Goal: Information Seeking & Learning: Learn about a topic

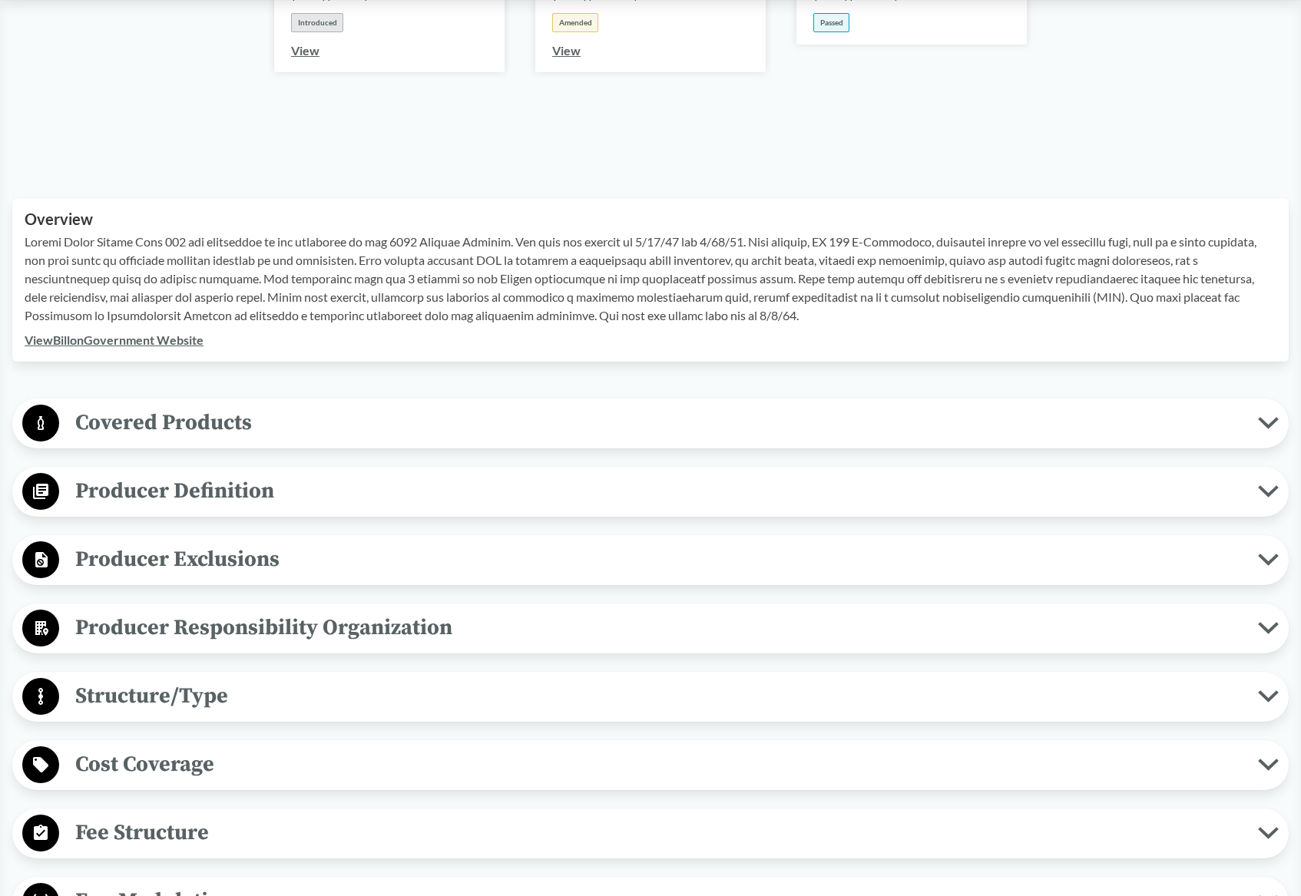
scroll to position [384, 0]
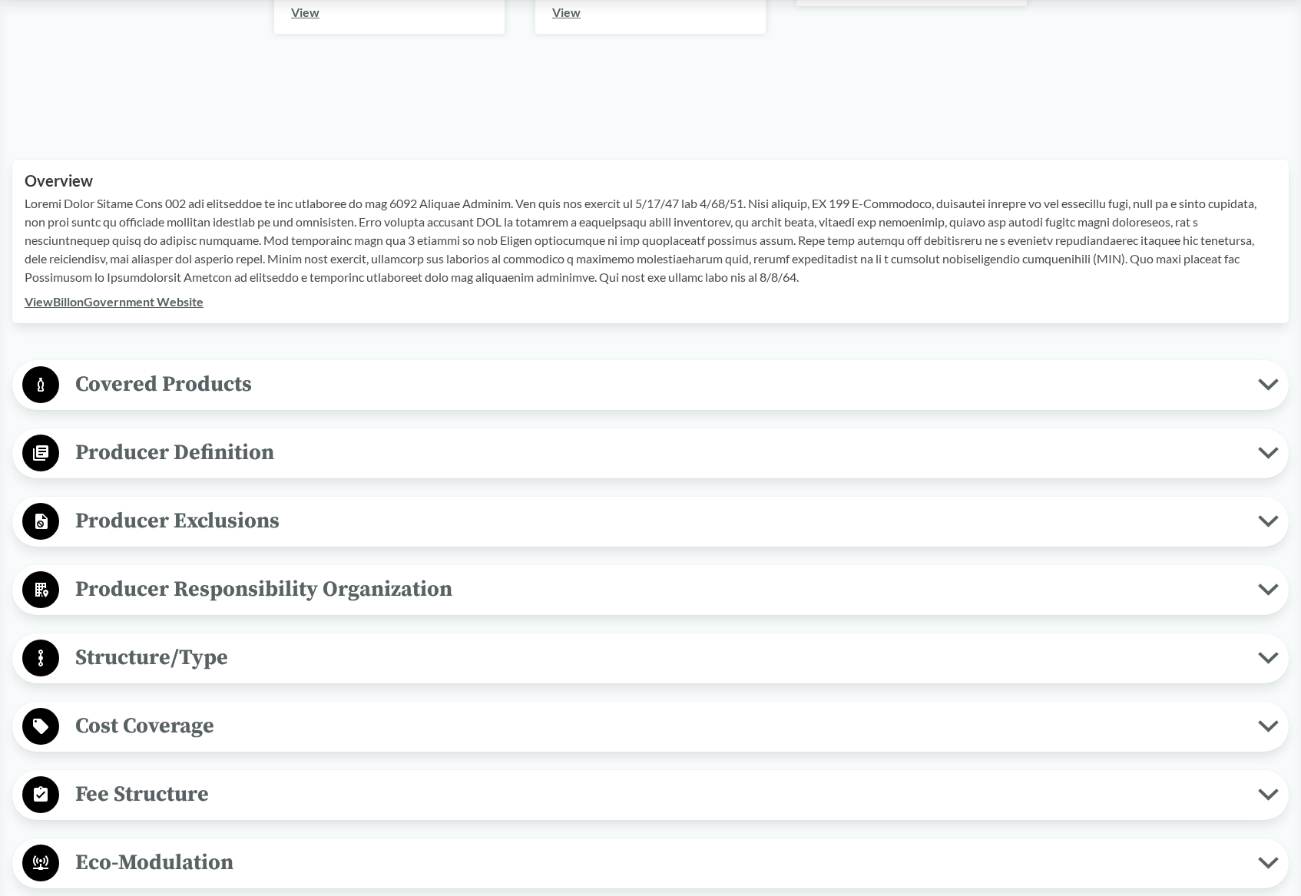
click at [417, 403] on button "Covered Products" at bounding box center [651, 385] width 1266 height 39
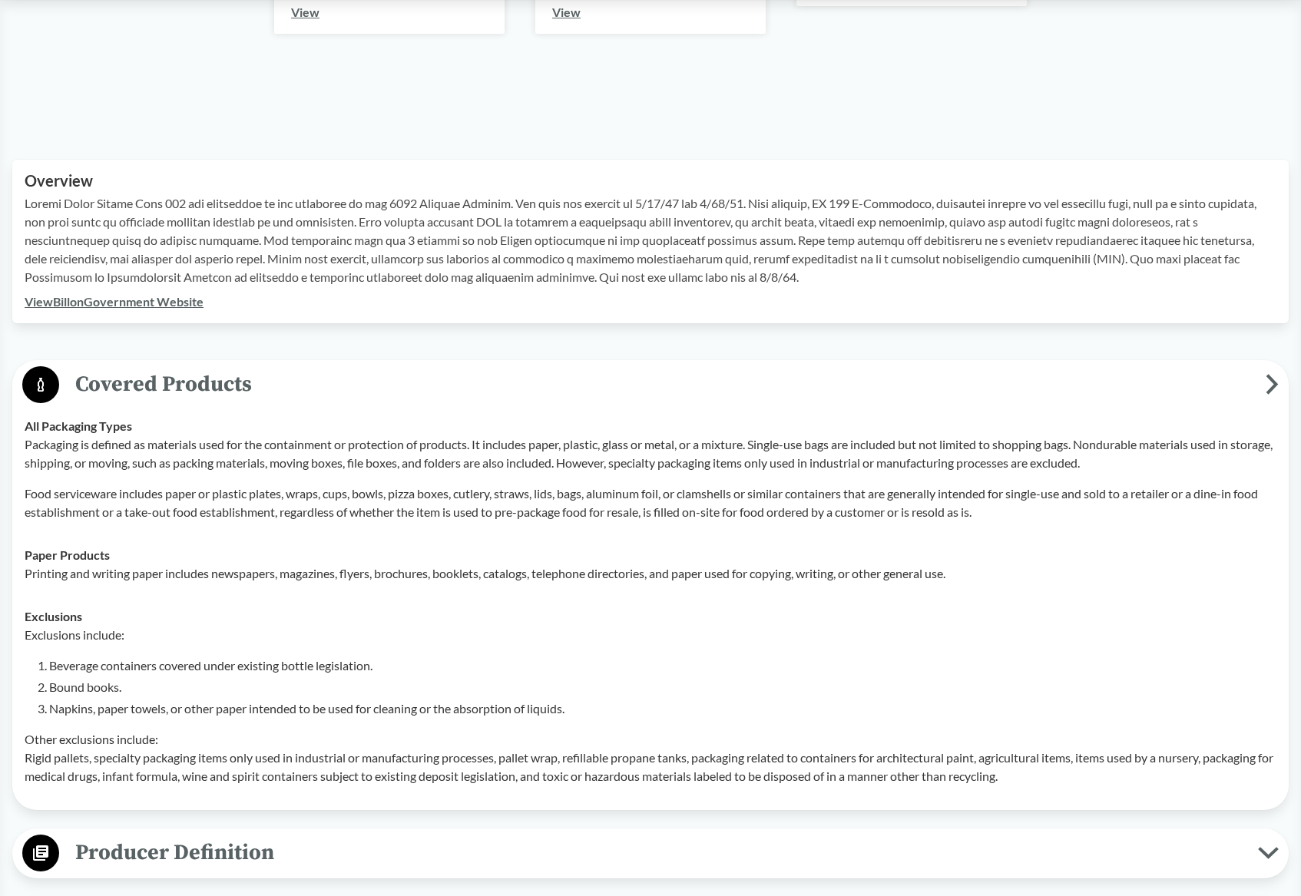
click at [404, 383] on span "Covered Products" at bounding box center [662, 384] width 1206 height 35
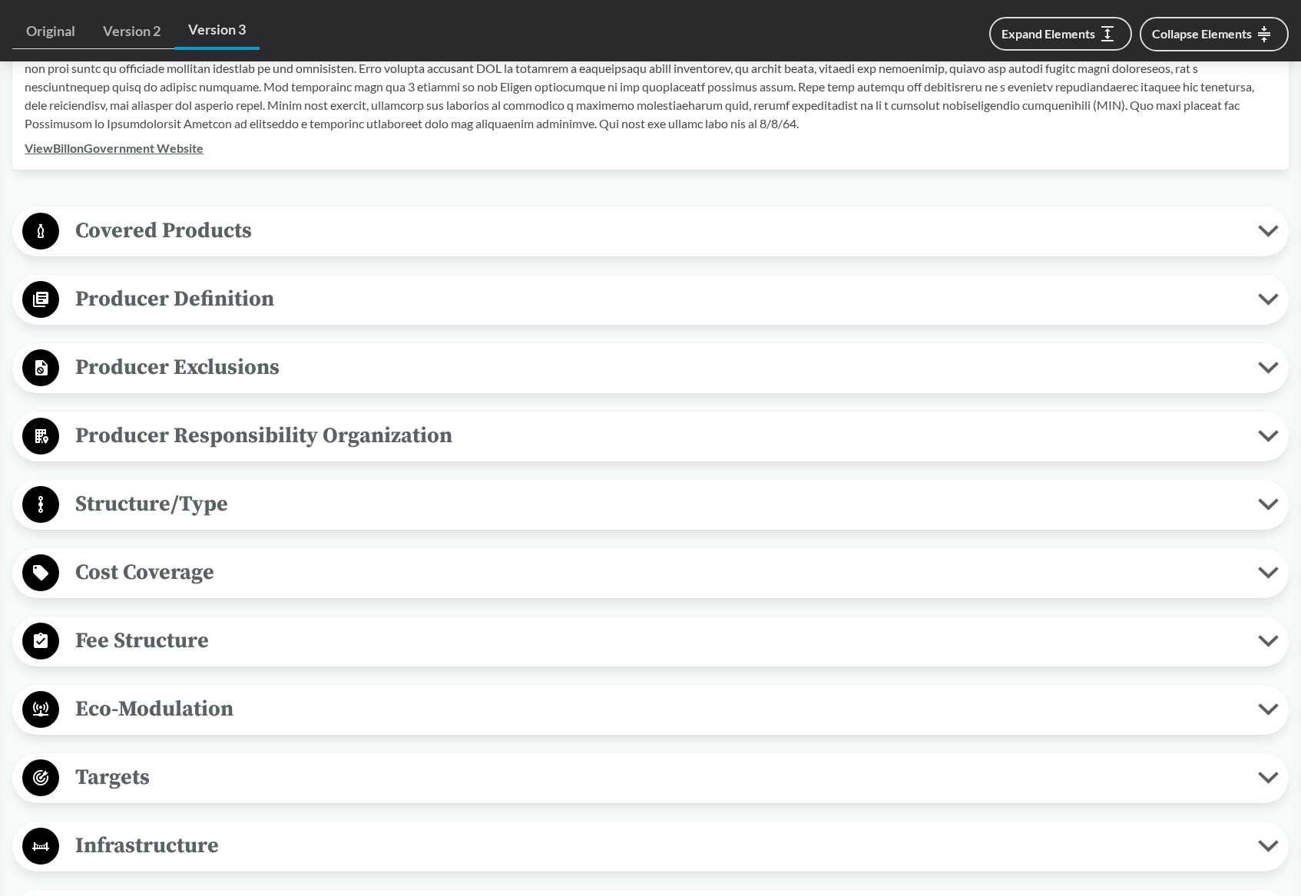
scroll to position [614, 0]
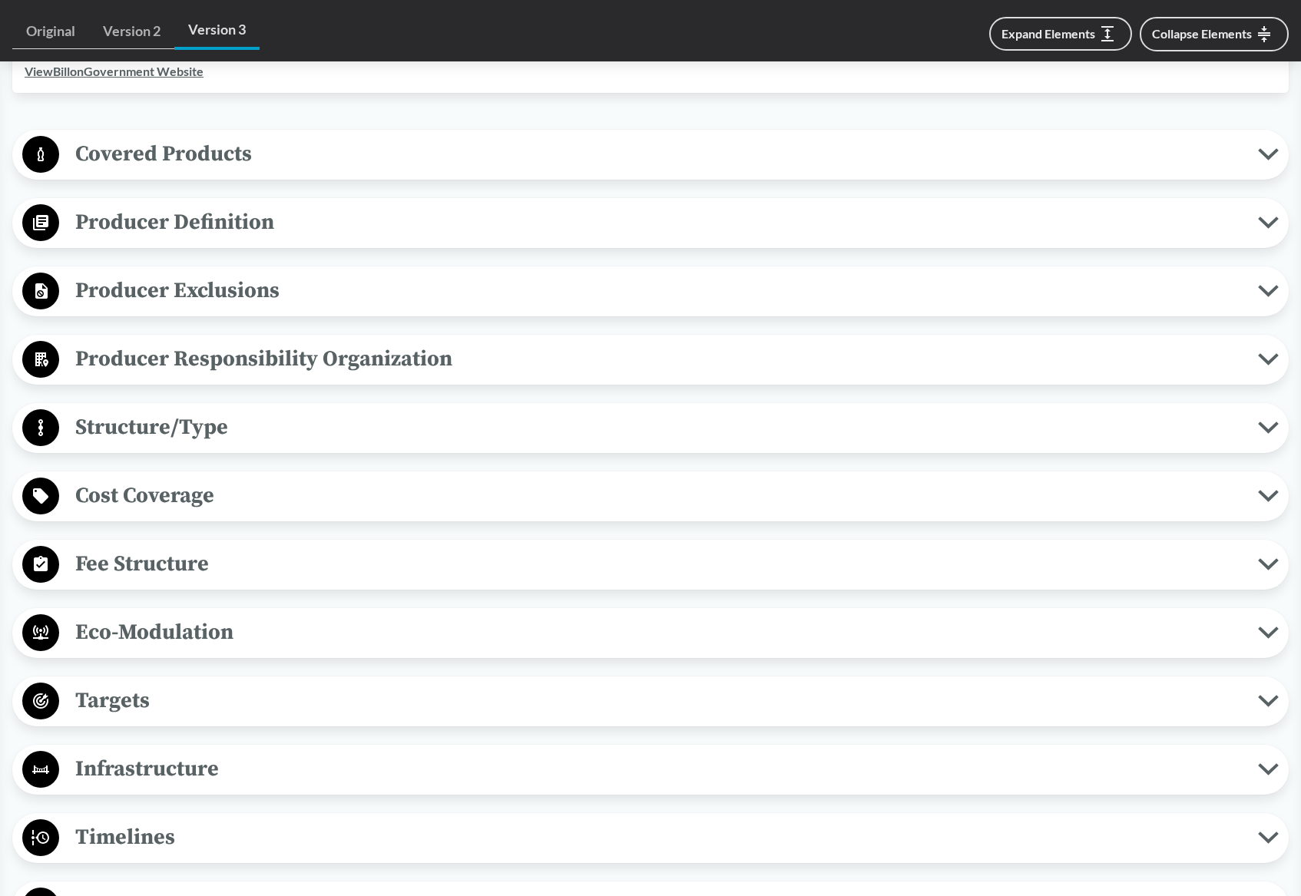
click at [318, 355] on span "Producer Responsibility Organization" at bounding box center [658, 359] width 1199 height 35
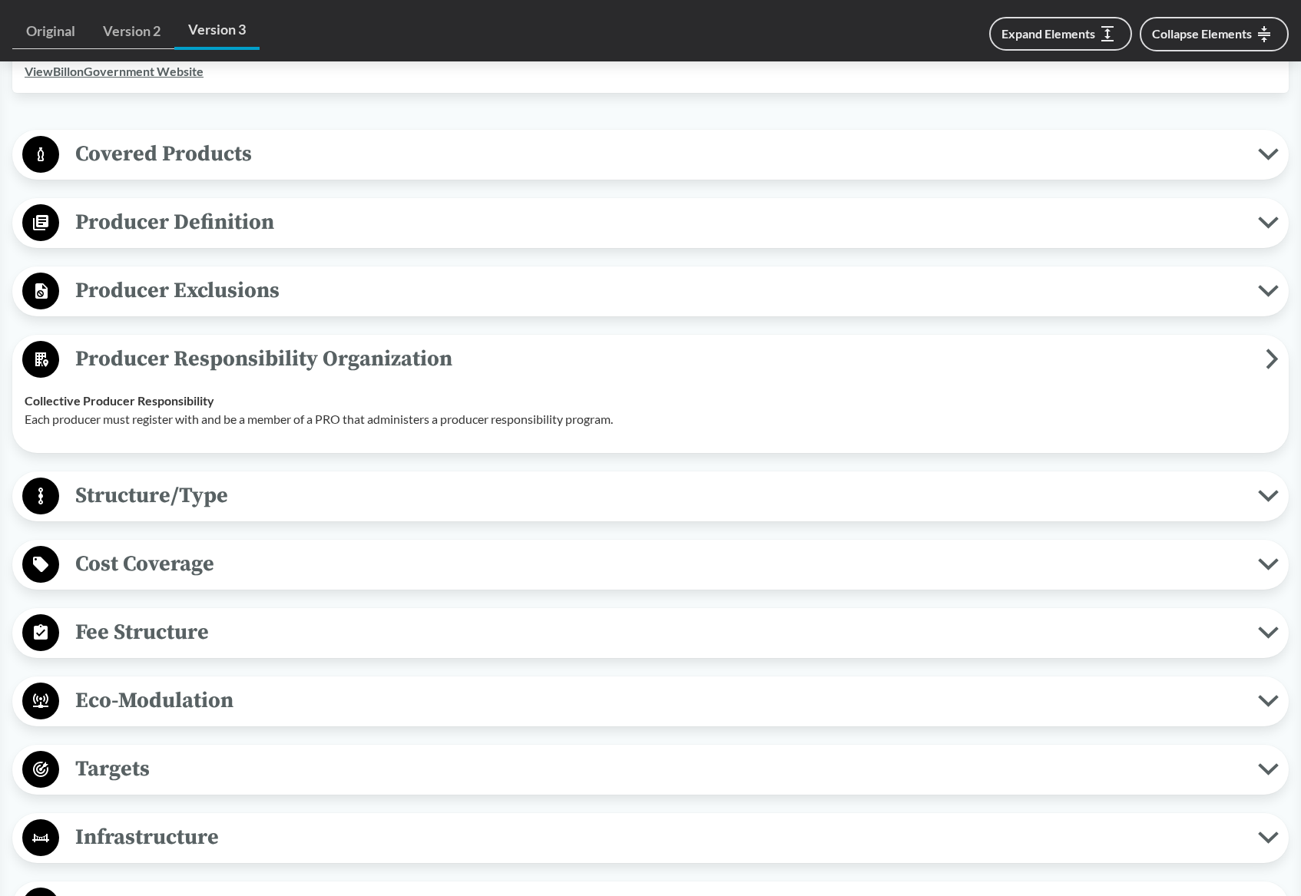
click at [318, 355] on span "Producer Responsibility Organization" at bounding box center [662, 359] width 1206 height 35
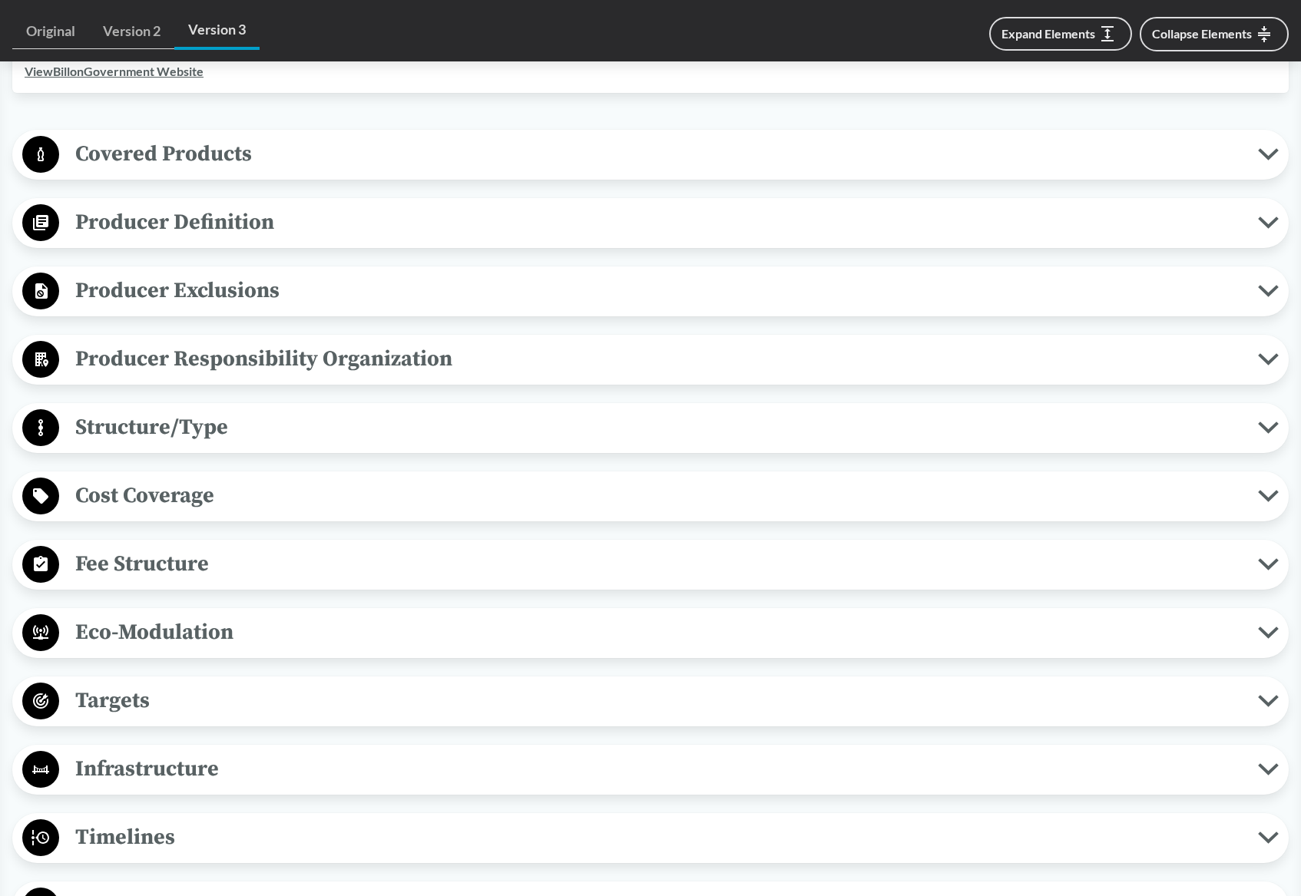
click at [298, 415] on span "Structure/Type" at bounding box center [658, 427] width 1199 height 35
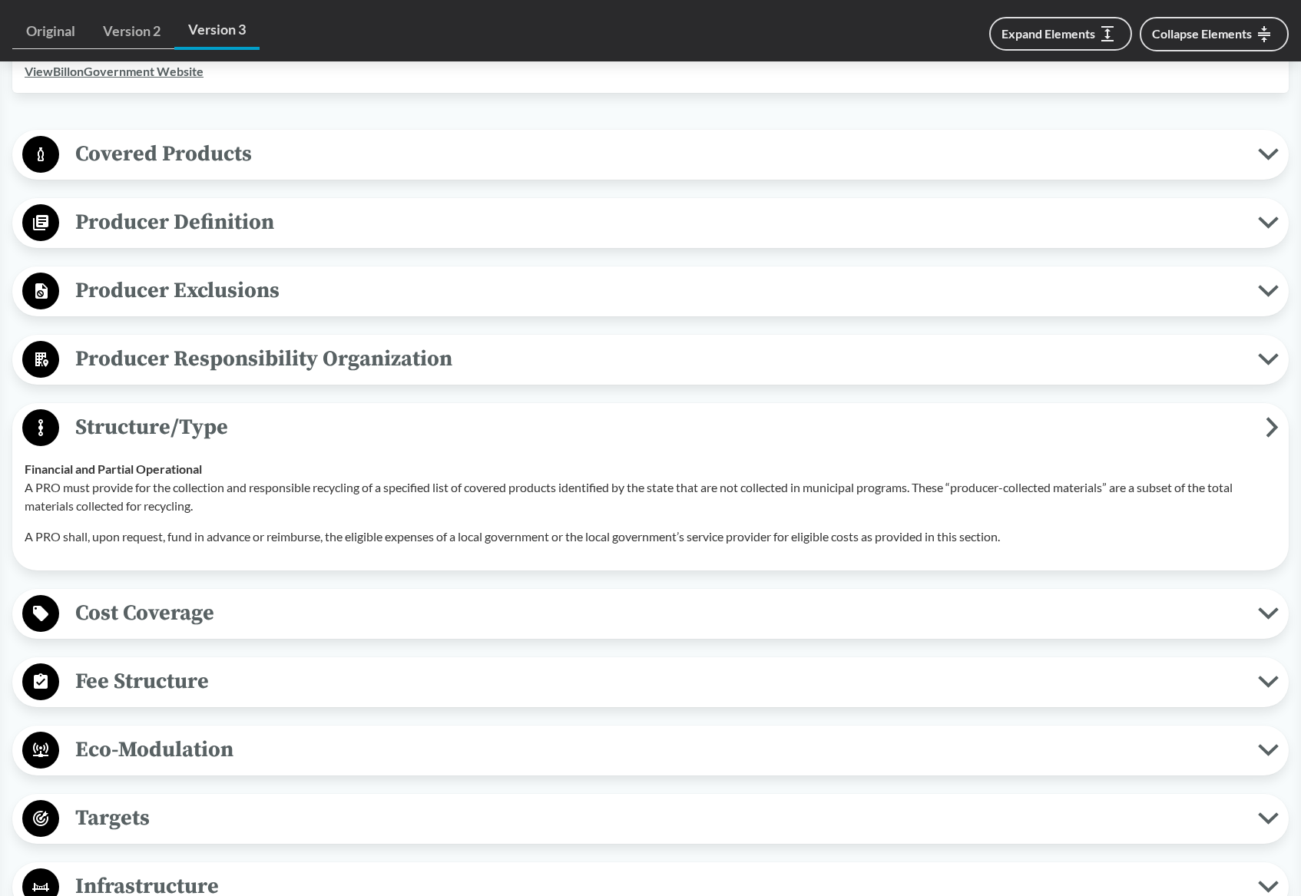
click at [298, 415] on span "Structure/Type" at bounding box center [662, 427] width 1206 height 35
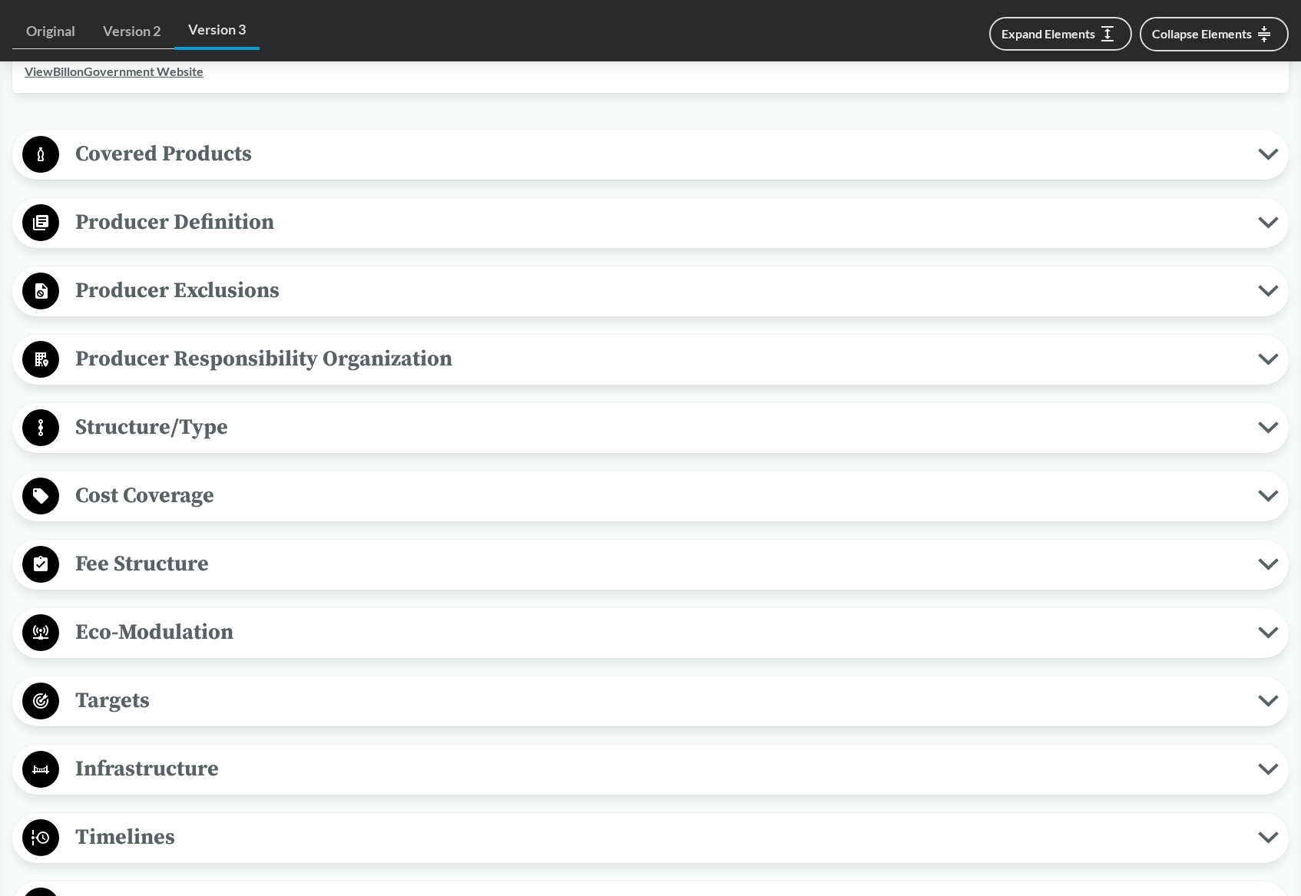
click at [293, 563] on span "Fee Structure" at bounding box center [658, 564] width 1199 height 35
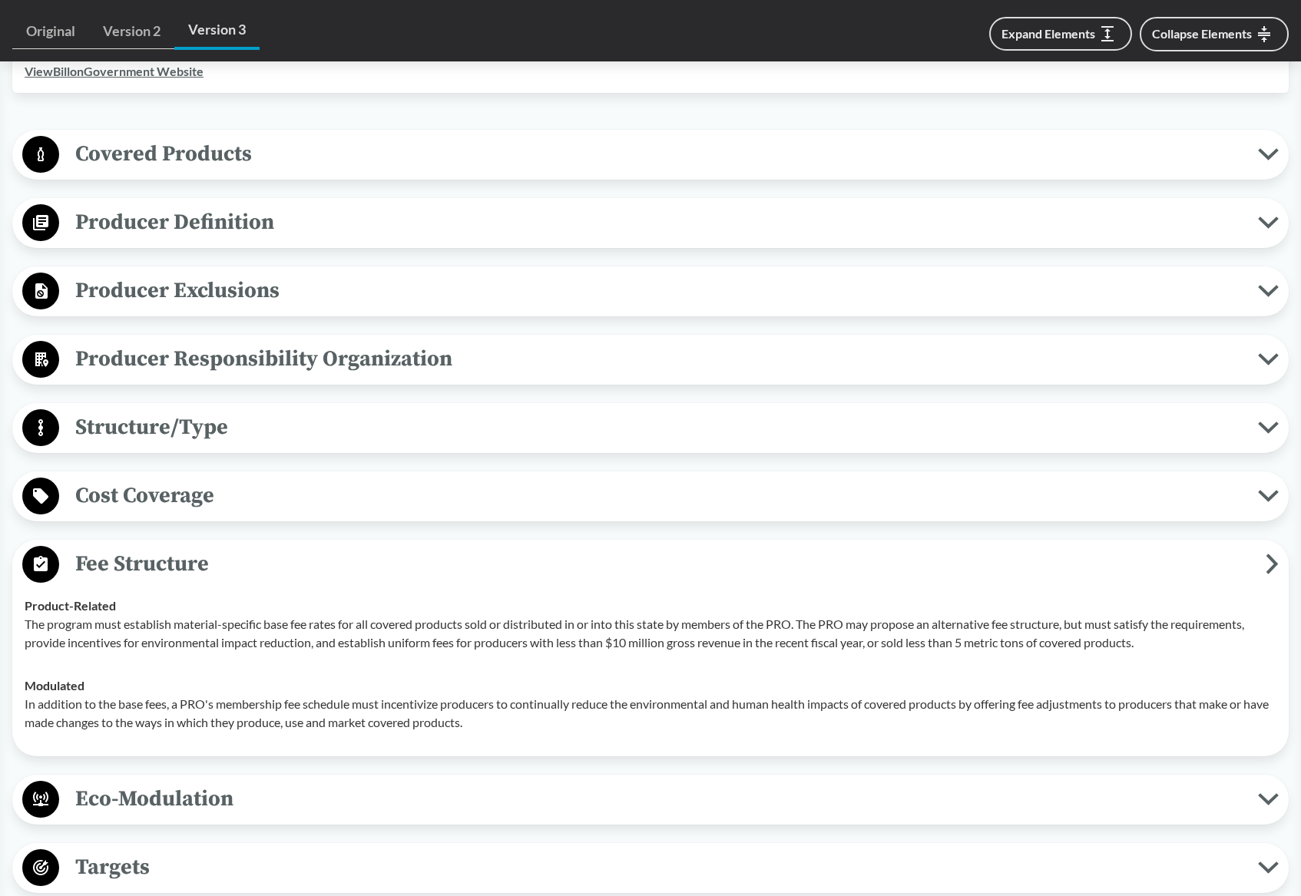
click at [316, 548] on span "Fee Structure" at bounding box center [662, 564] width 1206 height 35
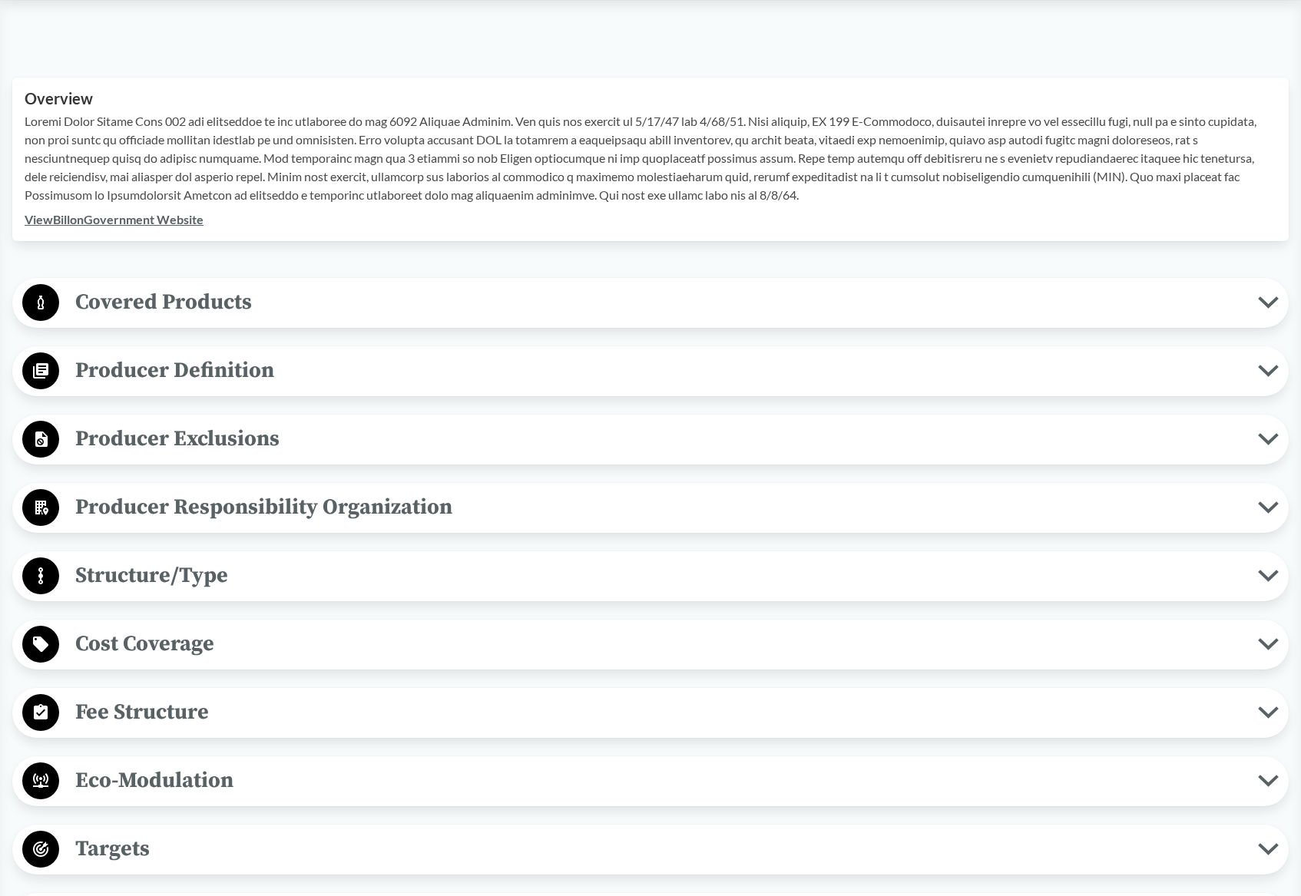
scroll to position [461, 0]
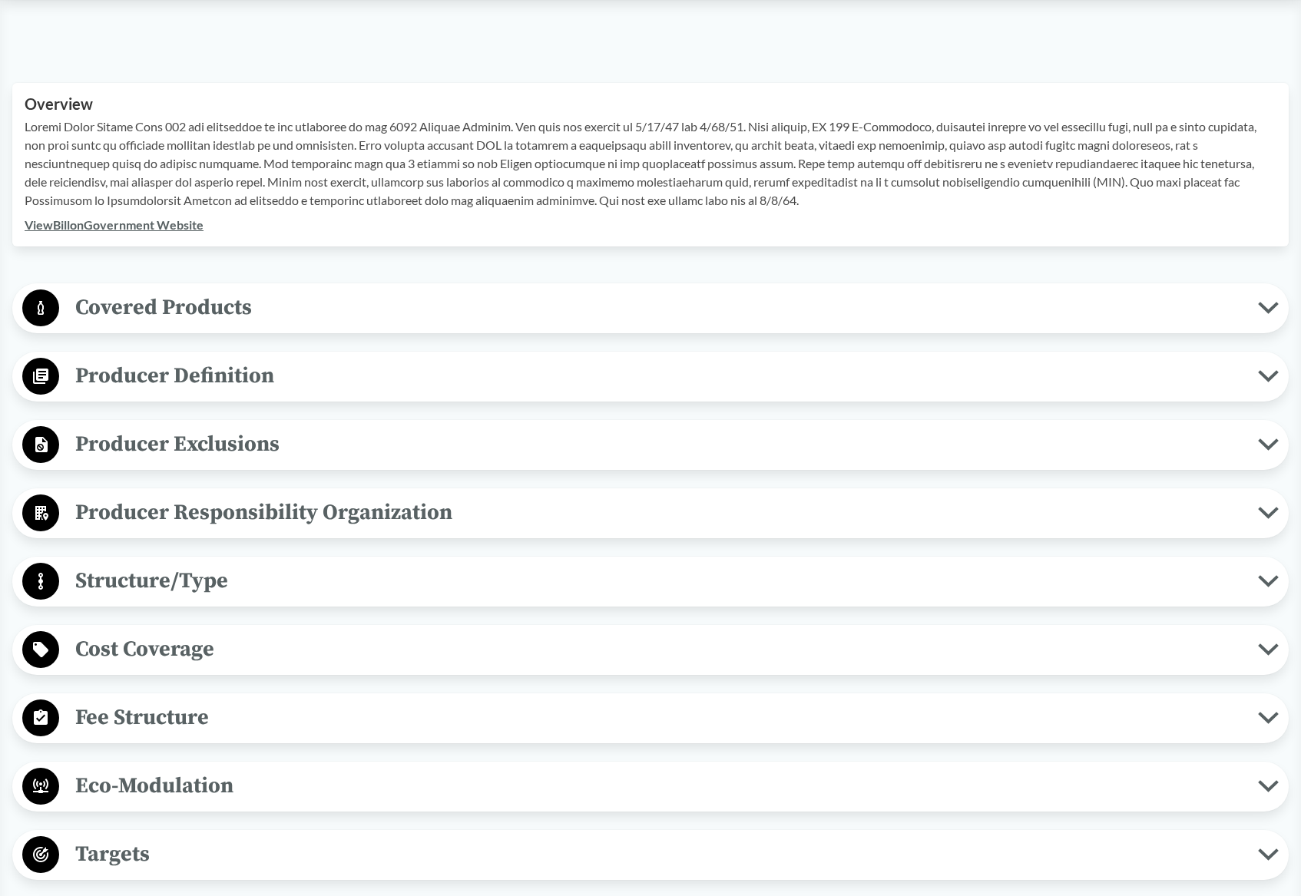
click at [301, 297] on span "Covered Products" at bounding box center [658, 307] width 1199 height 35
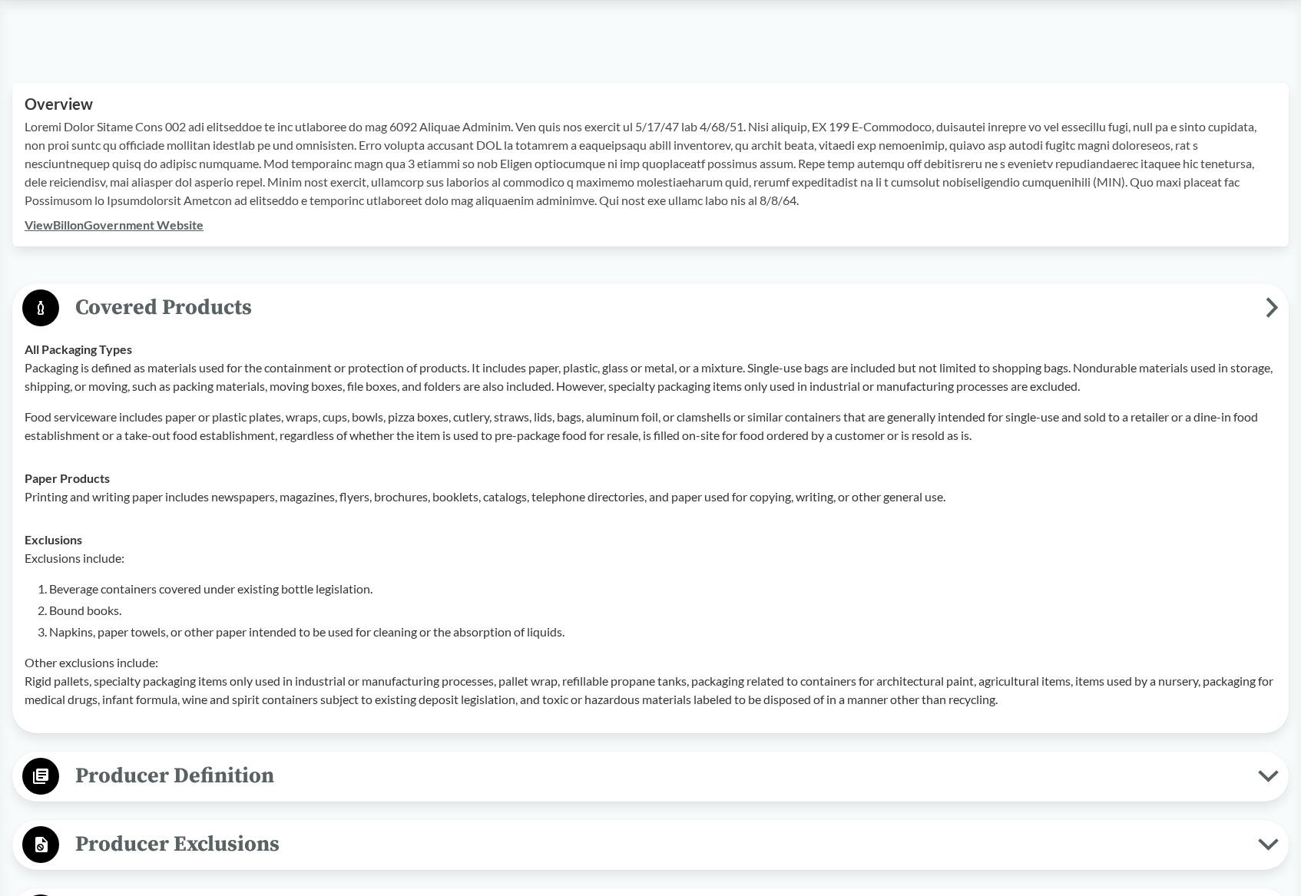
click at [300, 299] on span "Covered Products" at bounding box center [662, 307] width 1206 height 35
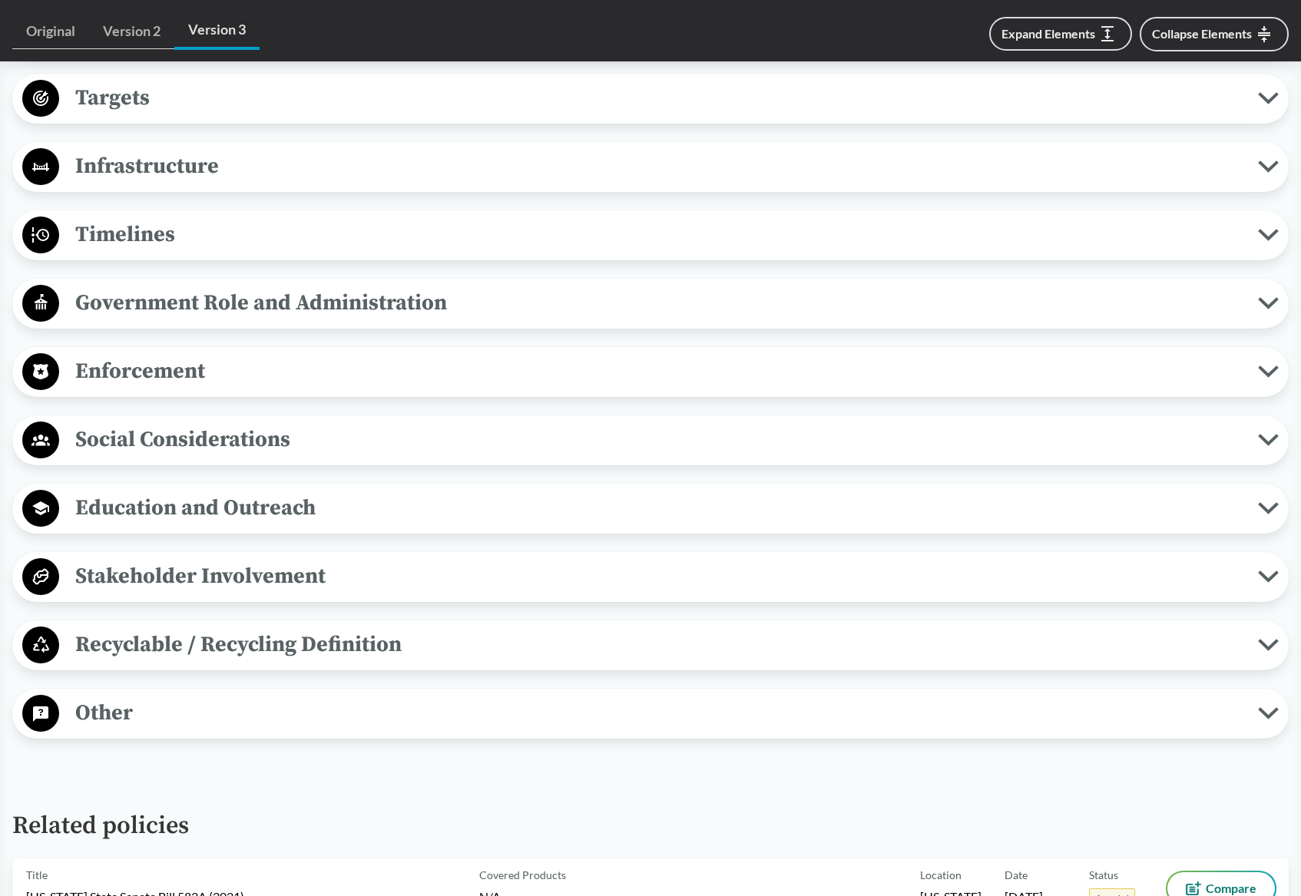
scroll to position [1229, 0]
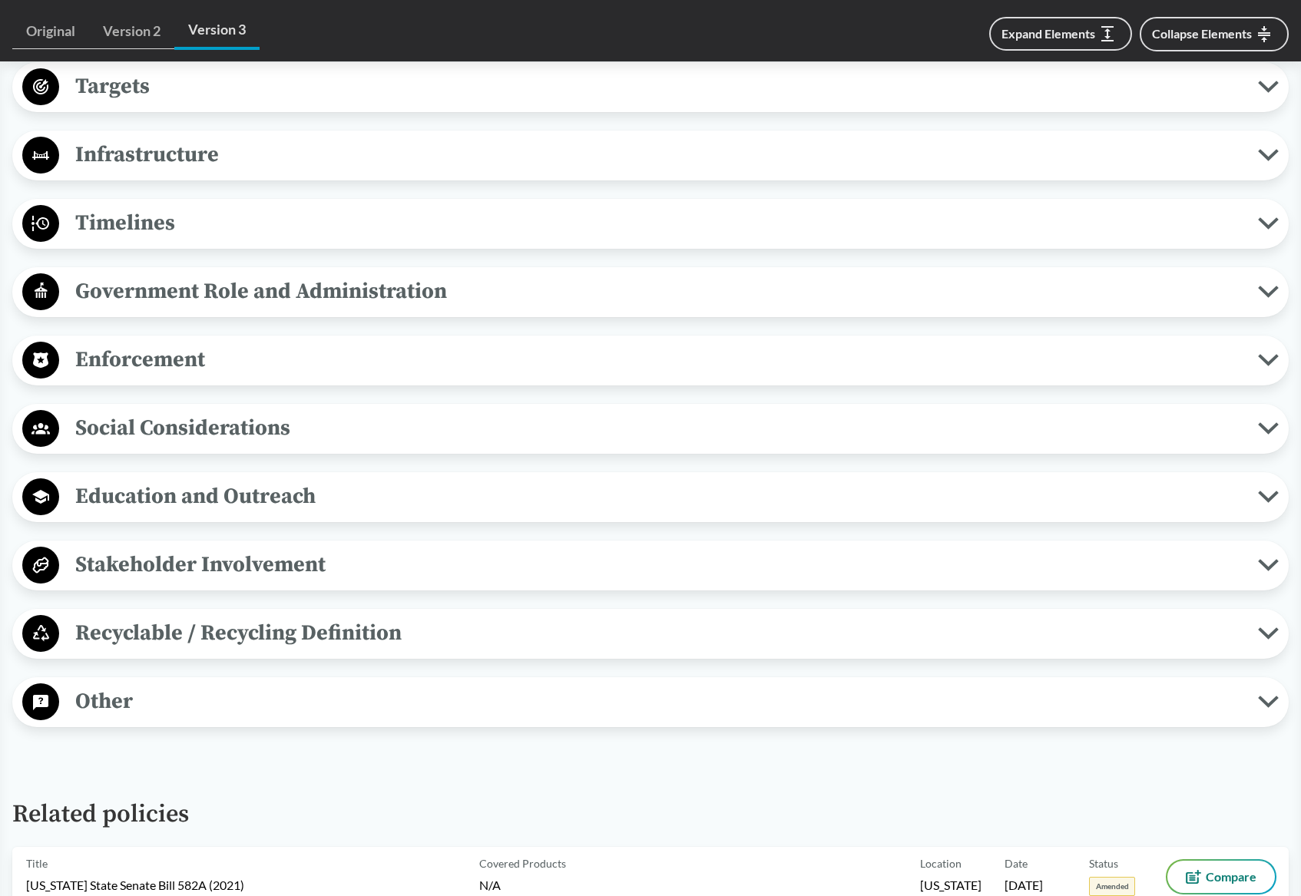
click at [303, 620] on span "Recyclable / Recycling Definition" at bounding box center [658, 633] width 1199 height 35
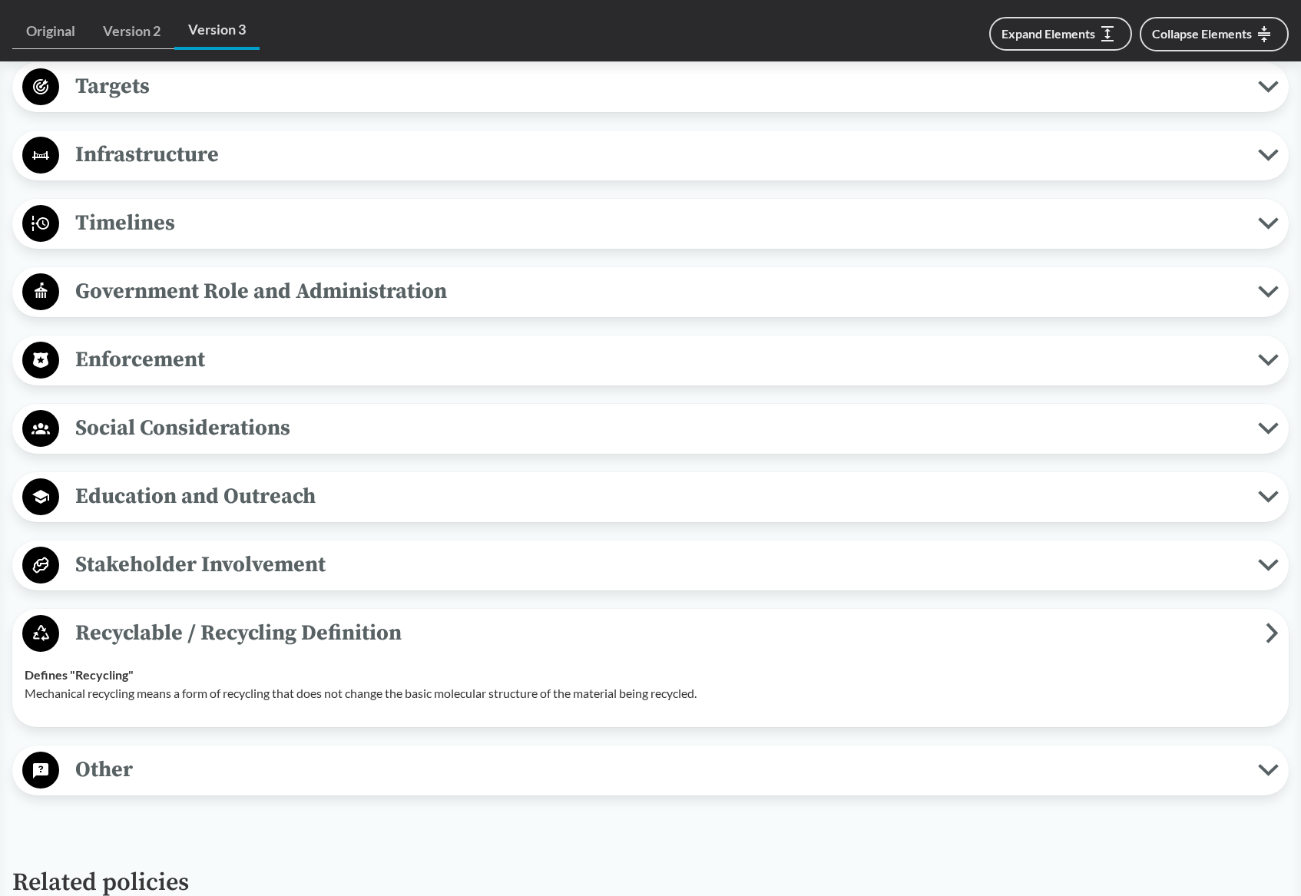
click at [312, 630] on span "Recyclable / Recycling Definition" at bounding box center [662, 633] width 1206 height 35
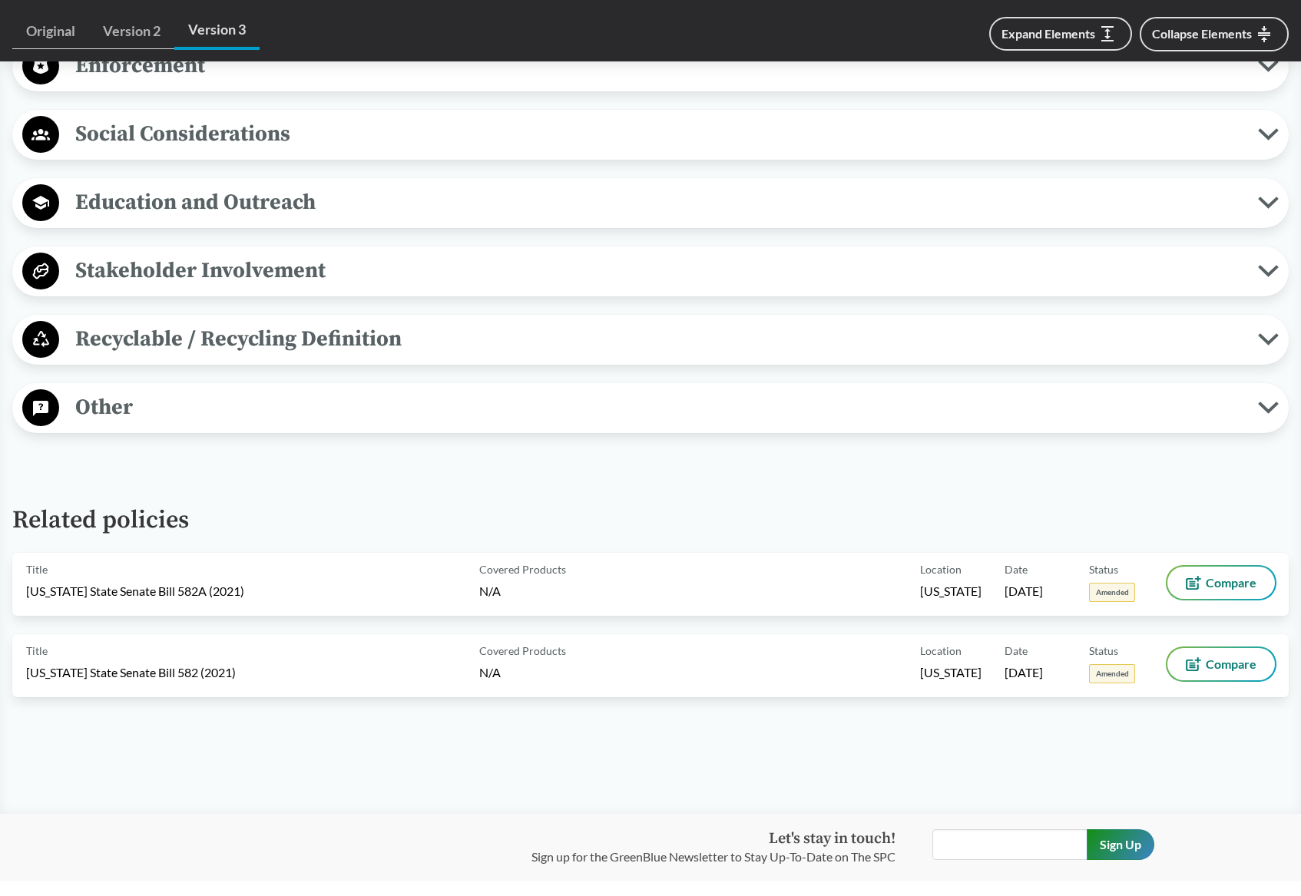
scroll to position [1703, 0]
